Goal: Task Accomplishment & Management: Manage account settings

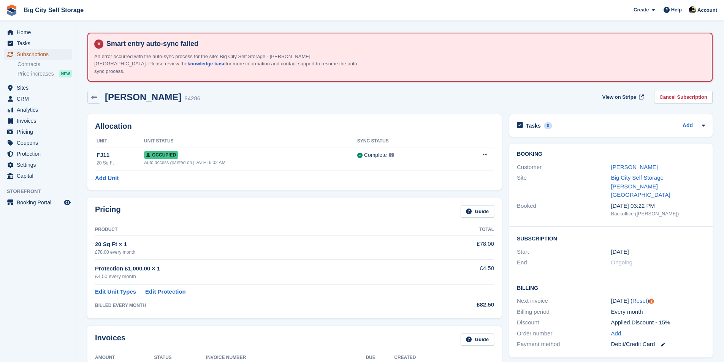
click at [34, 56] on span "Subscriptions" at bounding box center [40, 54] width 46 height 11
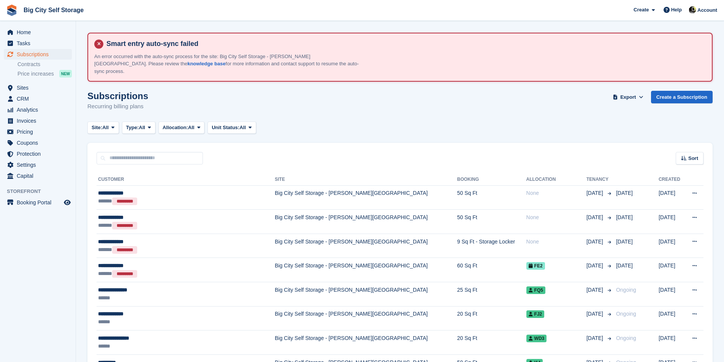
click at [149, 144] on div "Sort Sort by Customer name Date created Move in date Move out date Created (old…" at bounding box center [399, 154] width 625 height 22
click at [149, 152] on input "text" at bounding box center [150, 158] width 106 height 13
type input "***"
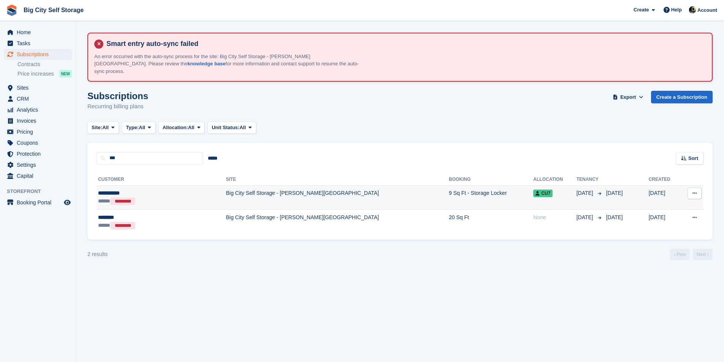
click at [460, 191] on td "9 Sq Ft - Storage Locker" at bounding box center [491, 198] width 84 height 24
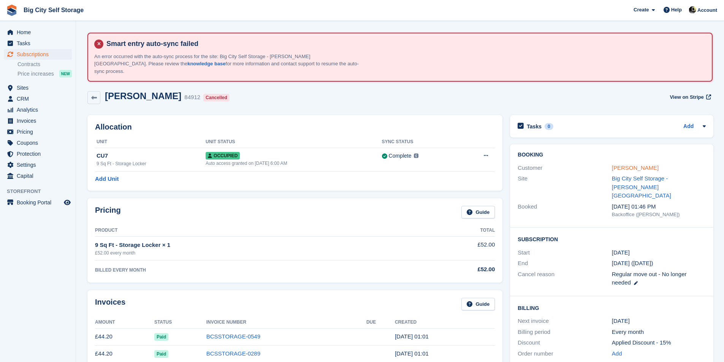
click at [625, 165] on link "Zoe Ireland" at bounding box center [635, 168] width 47 height 6
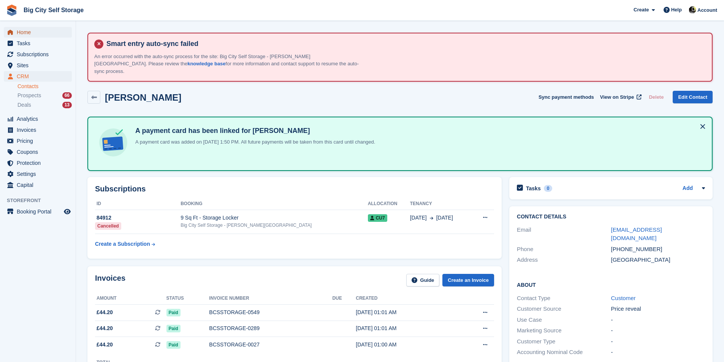
click at [44, 33] on span "Home" at bounding box center [40, 32] width 46 height 11
